Goal: Task Accomplishment & Management: Use online tool/utility

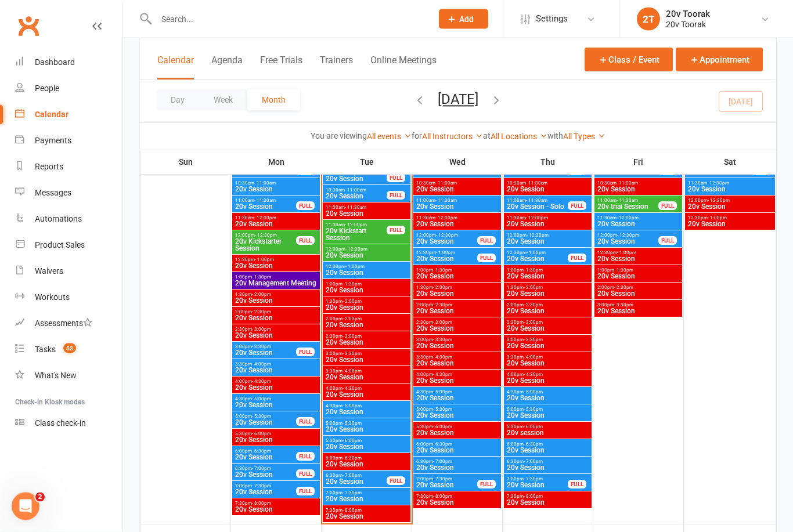
scroll to position [1278, 0]
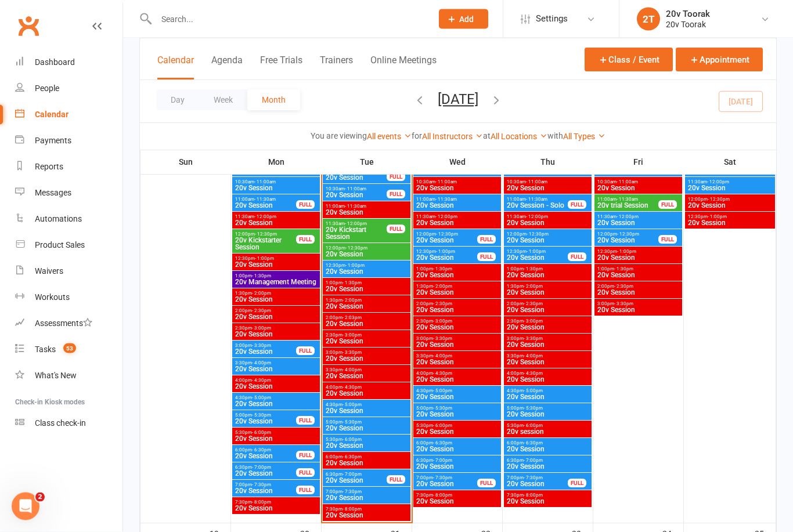
click at [378, 496] on span "20v Session" at bounding box center [366, 498] width 83 height 7
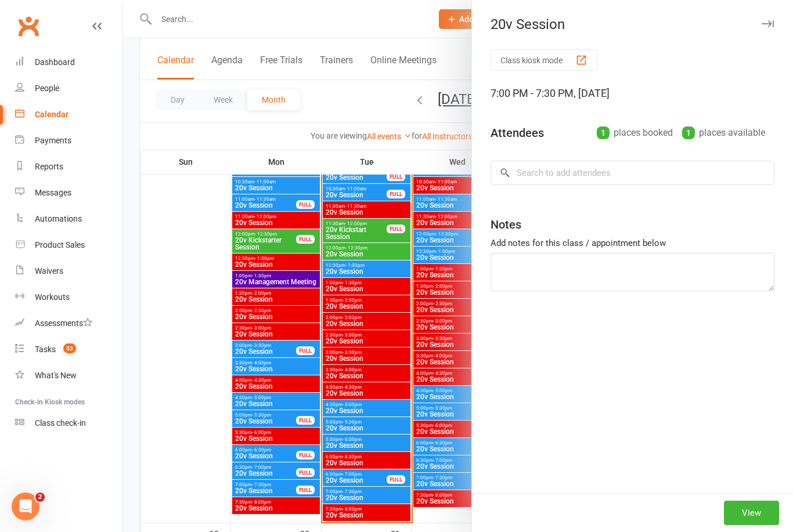
click at [218, 418] on div at bounding box center [458, 266] width 670 height 532
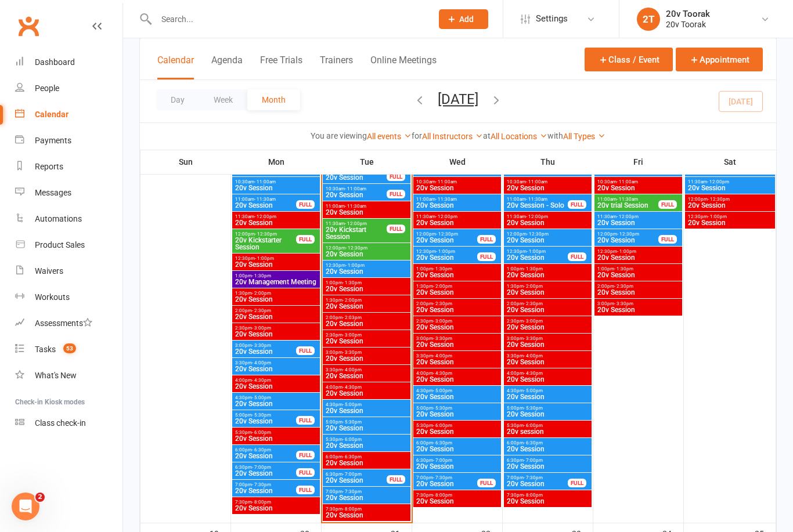
click at [364, 496] on span "20v Session" at bounding box center [366, 497] width 83 height 7
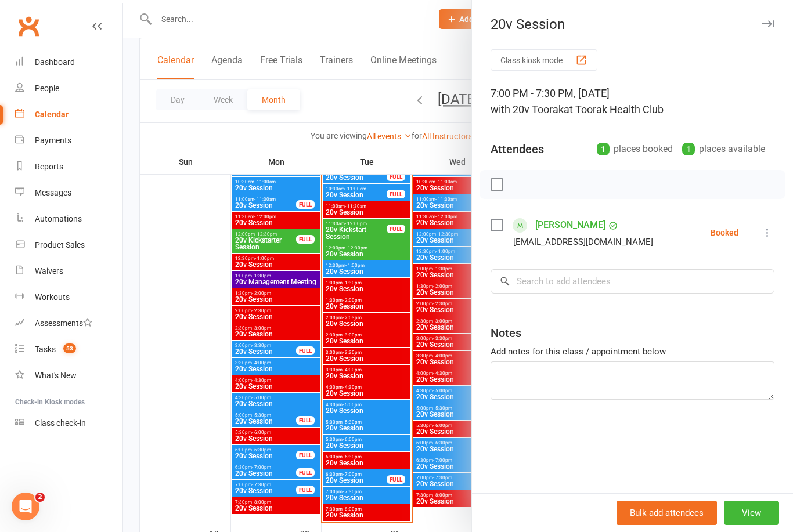
click at [226, 430] on div at bounding box center [458, 266] width 670 height 532
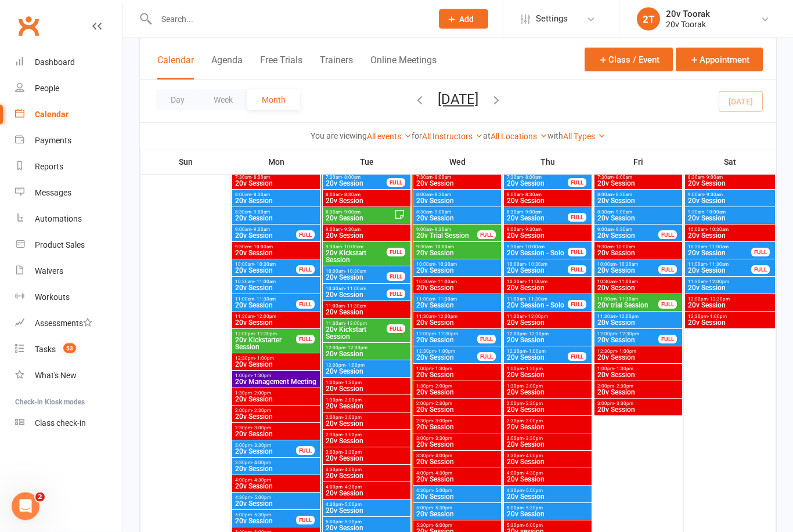
scroll to position [1179, 0]
click at [375, 370] on span "20v Session" at bounding box center [366, 371] width 83 height 7
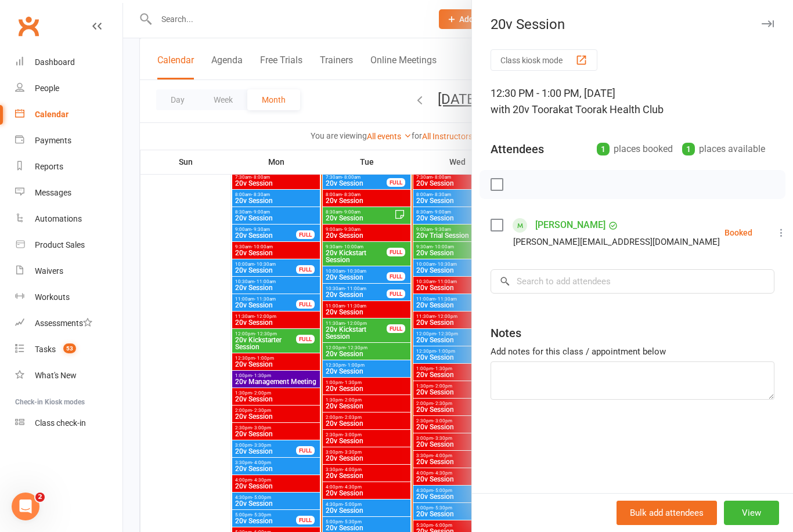
click at [775, 230] on icon at bounding box center [781, 233] width 12 height 12
click at [735, 302] on link "Check in" at bounding box center [725, 301] width 125 height 23
click at [165, 458] on div at bounding box center [458, 266] width 670 height 532
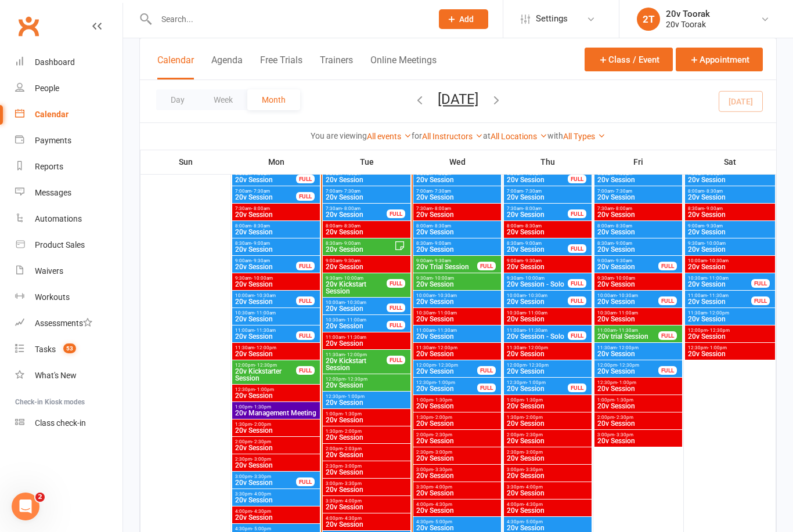
scroll to position [1118, 0]
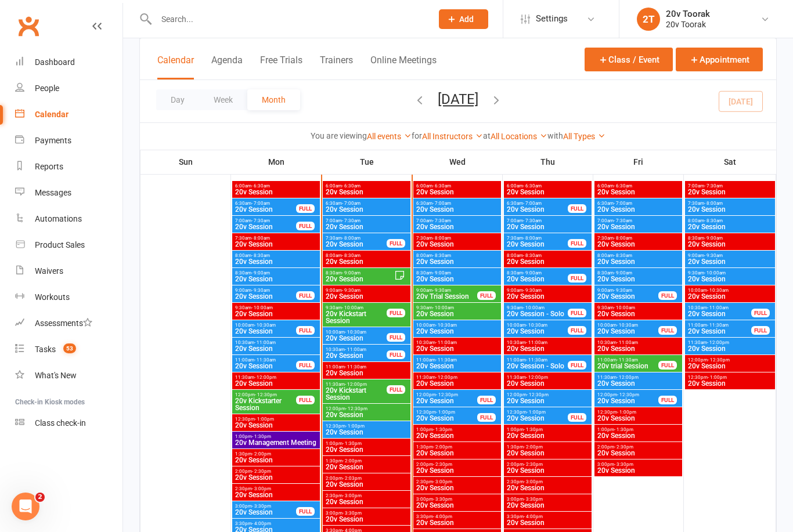
click at [397, 413] on span "20v Session" at bounding box center [366, 414] width 83 height 7
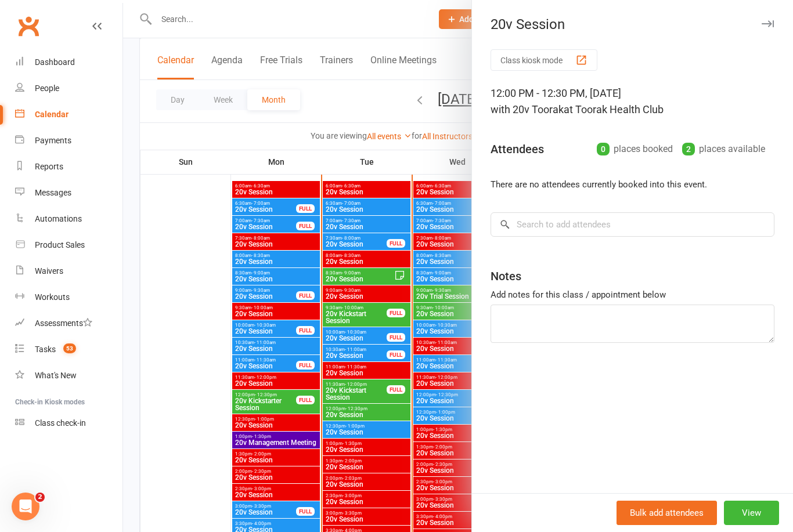
click at [190, 501] on div at bounding box center [458, 266] width 670 height 532
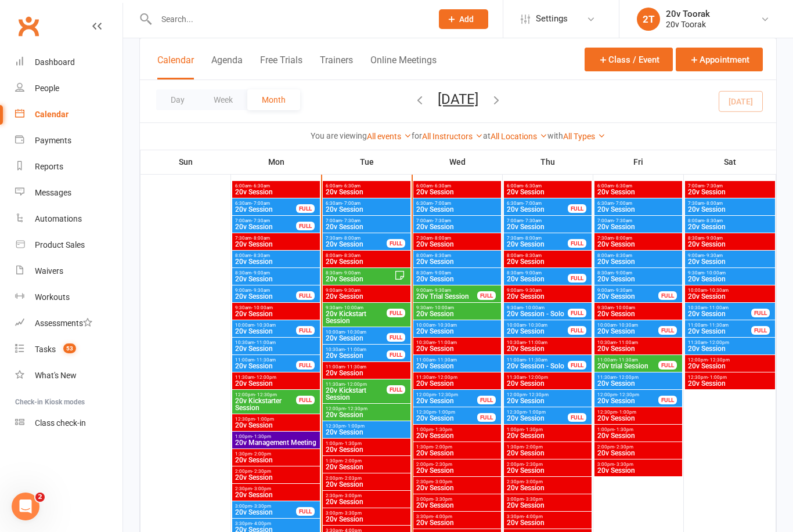
click at [368, 429] on span "20v Session" at bounding box center [366, 432] width 83 height 7
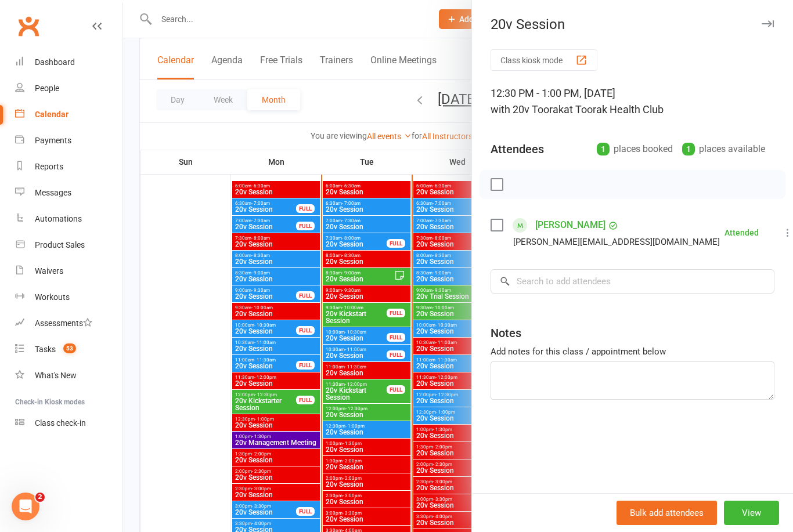
click at [192, 482] on div at bounding box center [458, 266] width 670 height 532
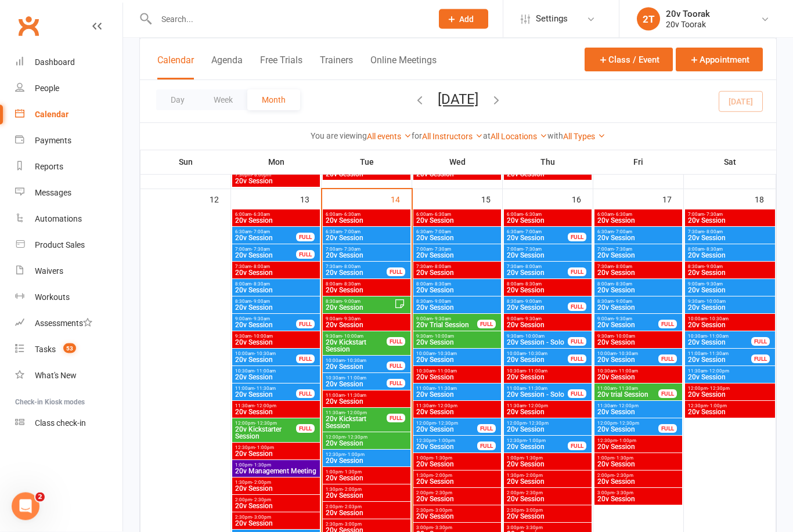
click at [370, 424] on span "20v Kickstart Session" at bounding box center [356, 423] width 62 height 14
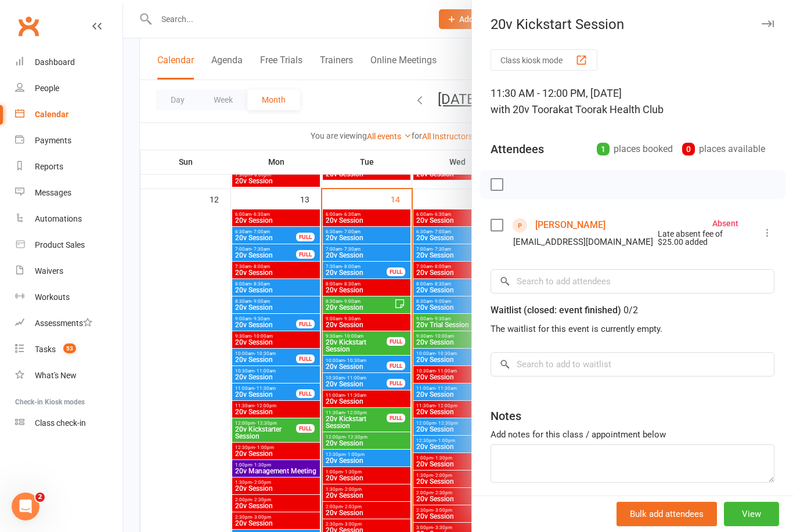
click at [188, 473] on div at bounding box center [458, 266] width 670 height 532
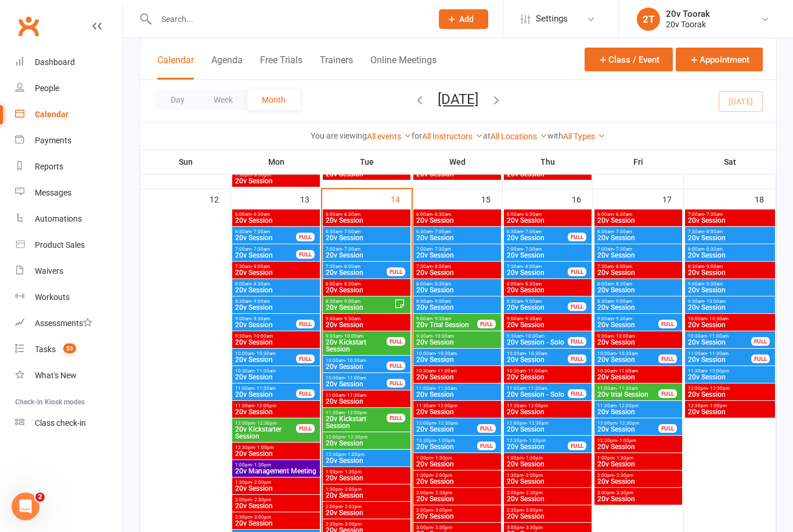
click at [363, 383] on span "20v Session" at bounding box center [356, 384] width 62 height 7
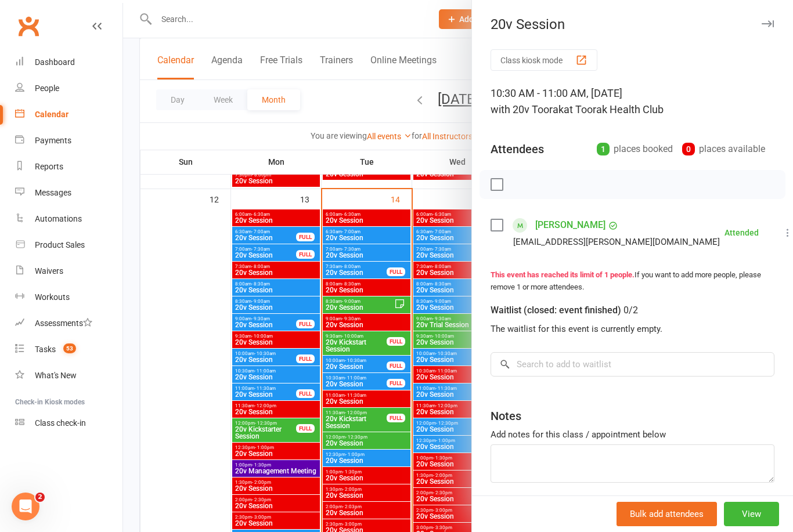
click at [193, 449] on div at bounding box center [458, 266] width 670 height 532
